Goal: Find specific page/section: Find specific page/section

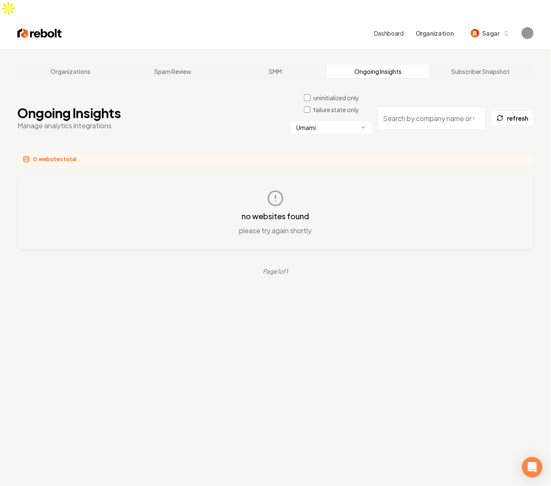
click at [298, 335] on div "Organizations Spam Review SMM Ongoing Insights Subscriber Snapshot Ongoing Insi…" at bounding box center [275, 292] width 551 height 486
click at [299, 335] on div "Organizations Spam Review SMM Ongoing Insights Subscriber Snapshot Ongoing Insi…" at bounding box center [275, 292] width 551 height 486
click at [385, 365] on div "Organizations Spam Review SMM Ongoing Insights Subscriber Snapshot Ongoing Insi…" at bounding box center [275, 292] width 551 height 486
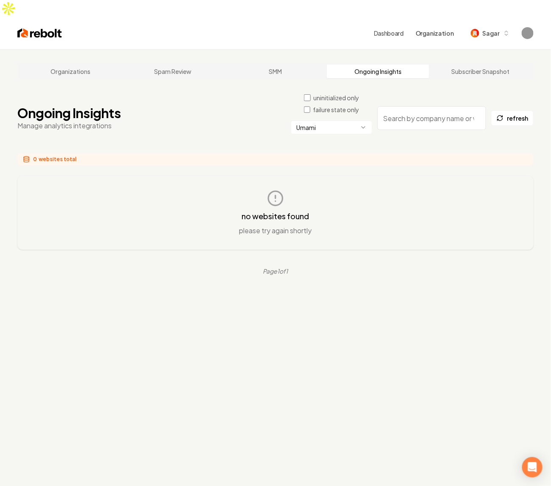
drag, startPoint x: 377, startPoint y: 342, endPoint x: 375, endPoint y: 335, distance: 7.4
click at [375, 335] on div "Organizations Spam Review SMM Ongoing Insights Subscriber Snapshot Ongoing Insi…" at bounding box center [275, 292] width 551 height 486
drag, startPoint x: 375, startPoint y: 335, endPoint x: 360, endPoint y: 302, distance: 36.5
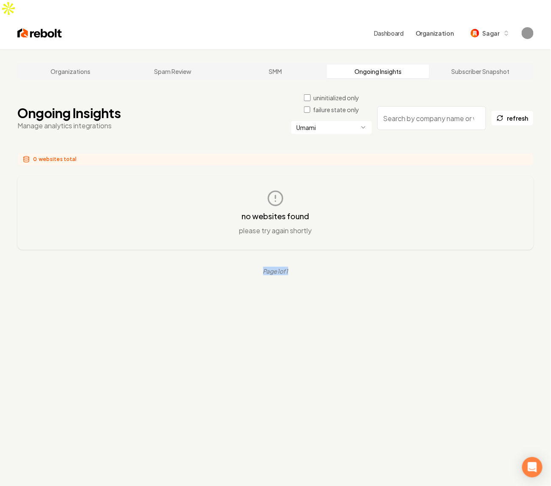
click at [375, 334] on div "Organizations Spam Review SMM Ongoing Insights Subscriber Snapshot Ongoing Insi…" at bounding box center [275, 292] width 551 height 486
click at [366, 213] on div "no websites found please try again shortly" at bounding box center [275, 213] width 488 height 46
click at [344, 113] on html "Dashboard Organization Sagar Organizations Spam Review SMM Ongoing Insights Sub…" at bounding box center [275, 243] width 551 height 486
